Goal: Subscribe to service/newsletter

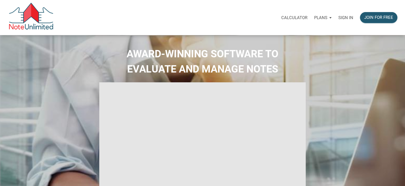
select select
type input "Introduction to new features"
select select
click at [327, 18] on p "Plans" at bounding box center [320, 17] width 13 height 5
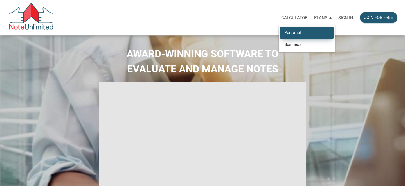
click at [295, 34] on link "Personal" at bounding box center [306, 33] width 53 height 12
